Goal: Information Seeking & Learning: Learn about a topic

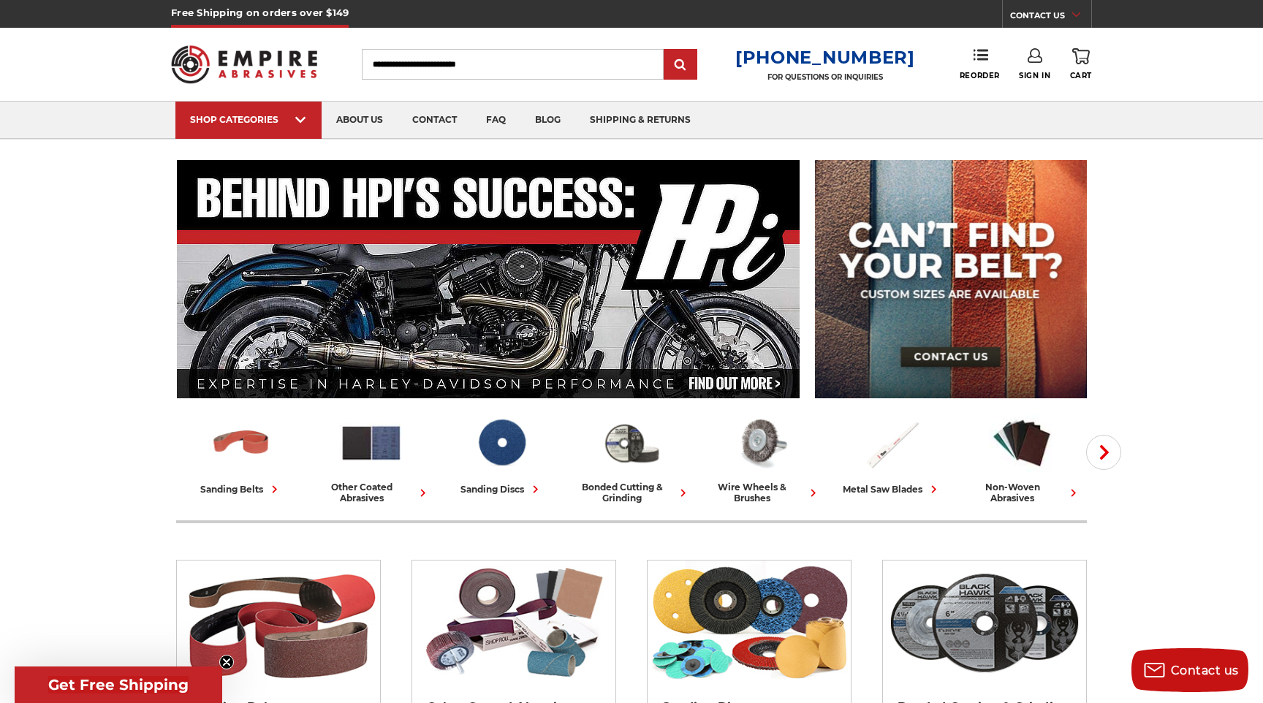
click at [552, 123] on link "blog" at bounding box center [547, 120] width 55 height 37
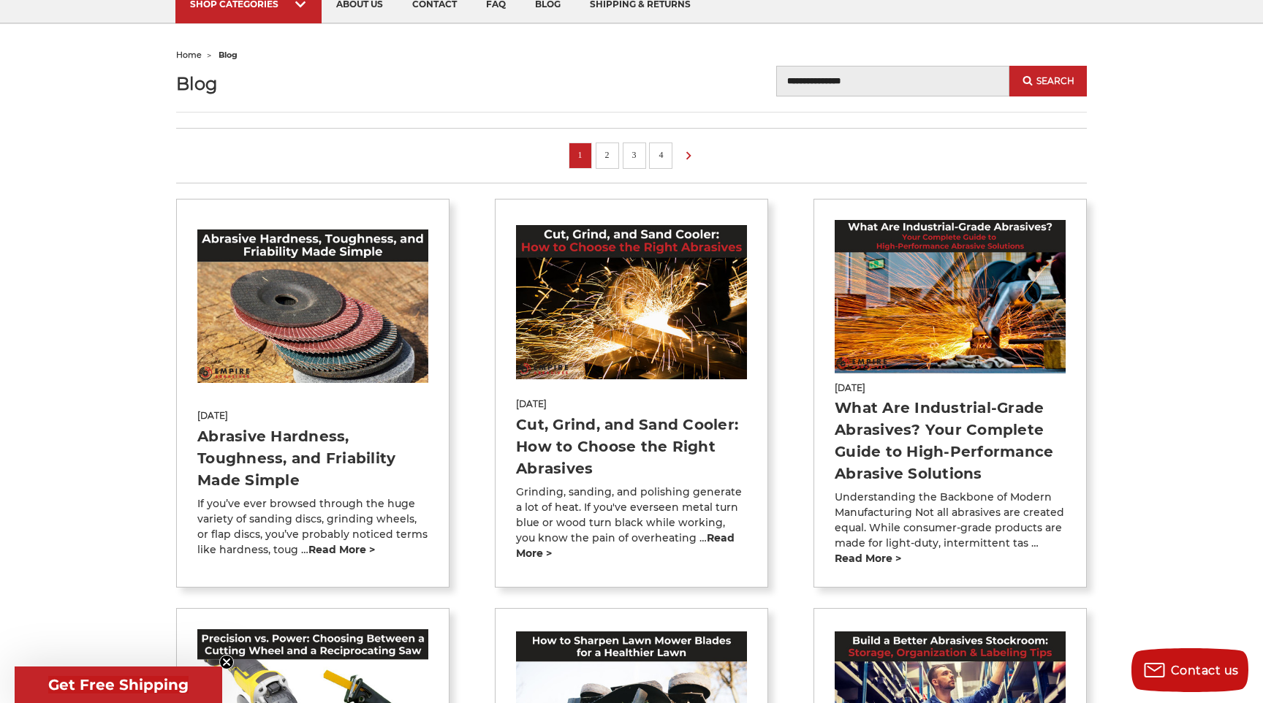
scroll to position [121, 0]
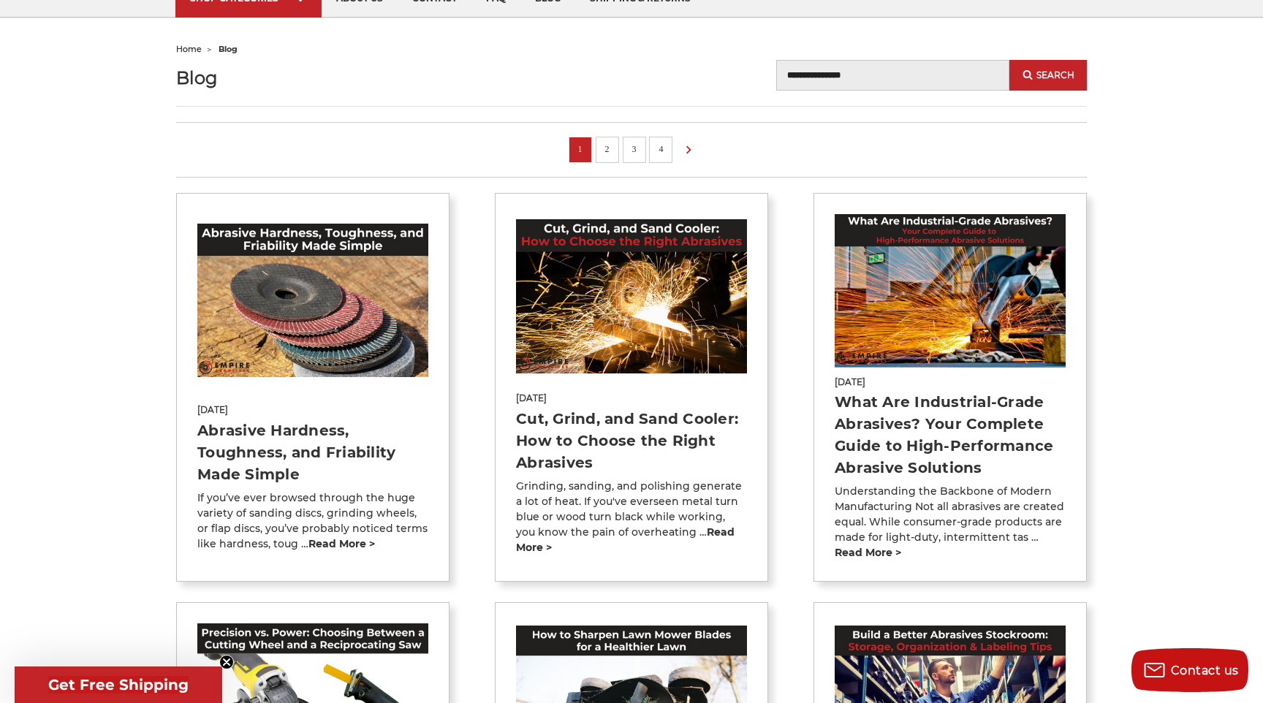
click at [675, 306] on img at bounding box center [631, 295] width 231 height 153
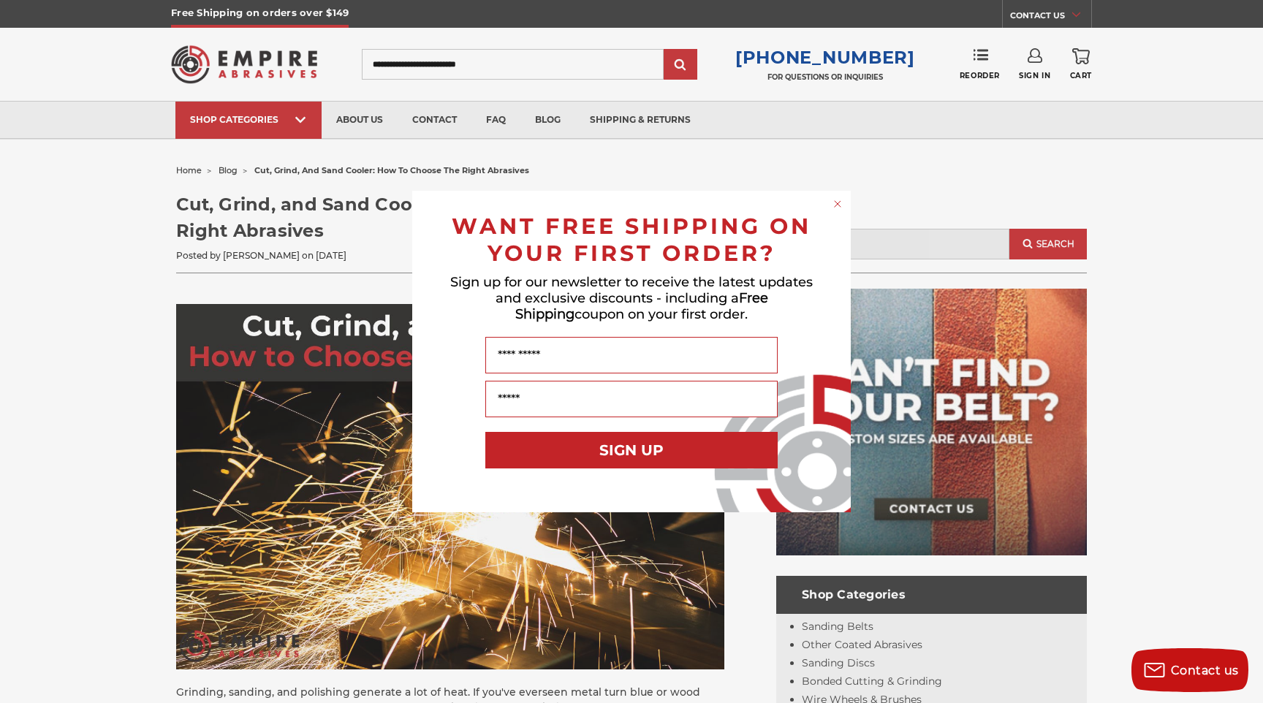
click at [833, 202] on circle "Close dialog" at bounding box center [838, 204] width 14 height 14
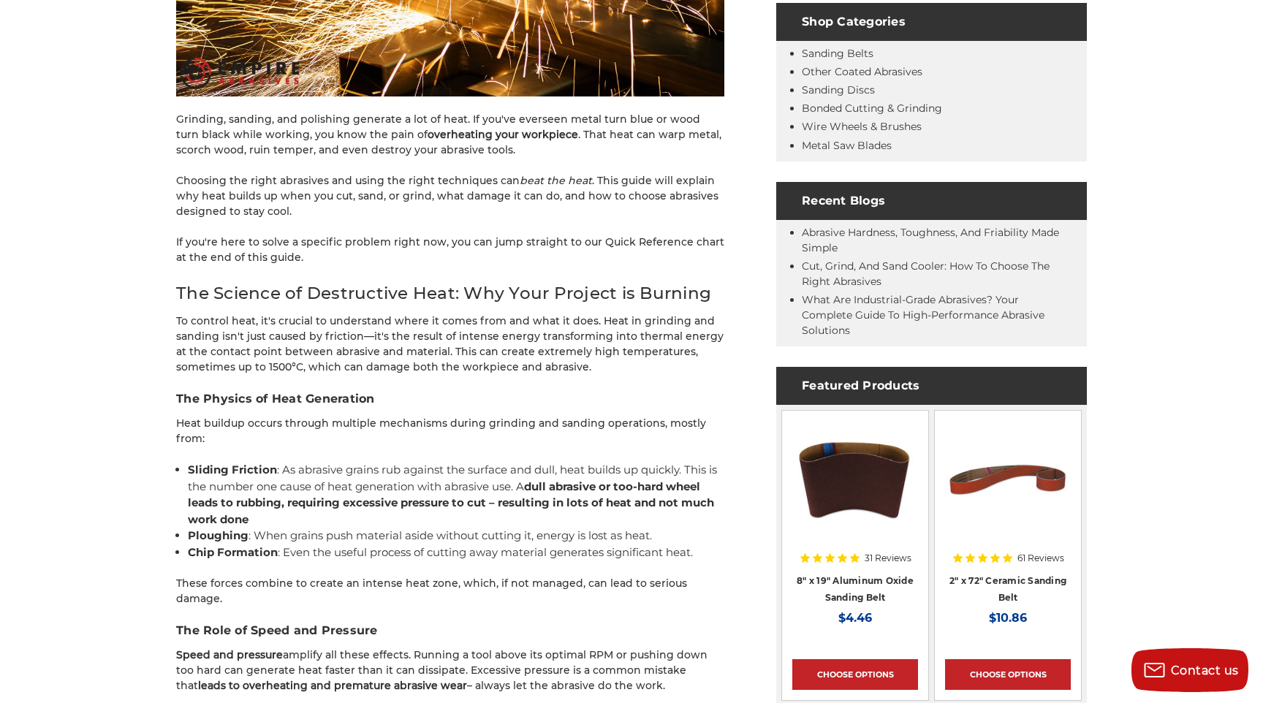
scroll to position [578, 0]
